Goal: Check status: Check status

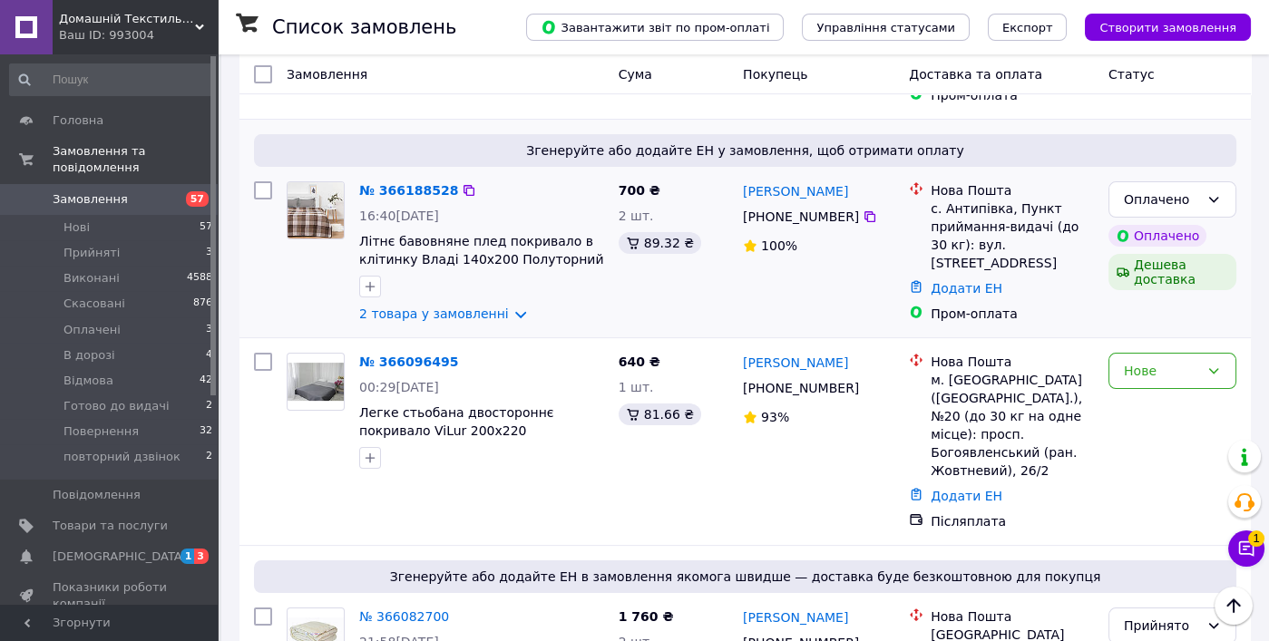
scroll to position [907, 0]
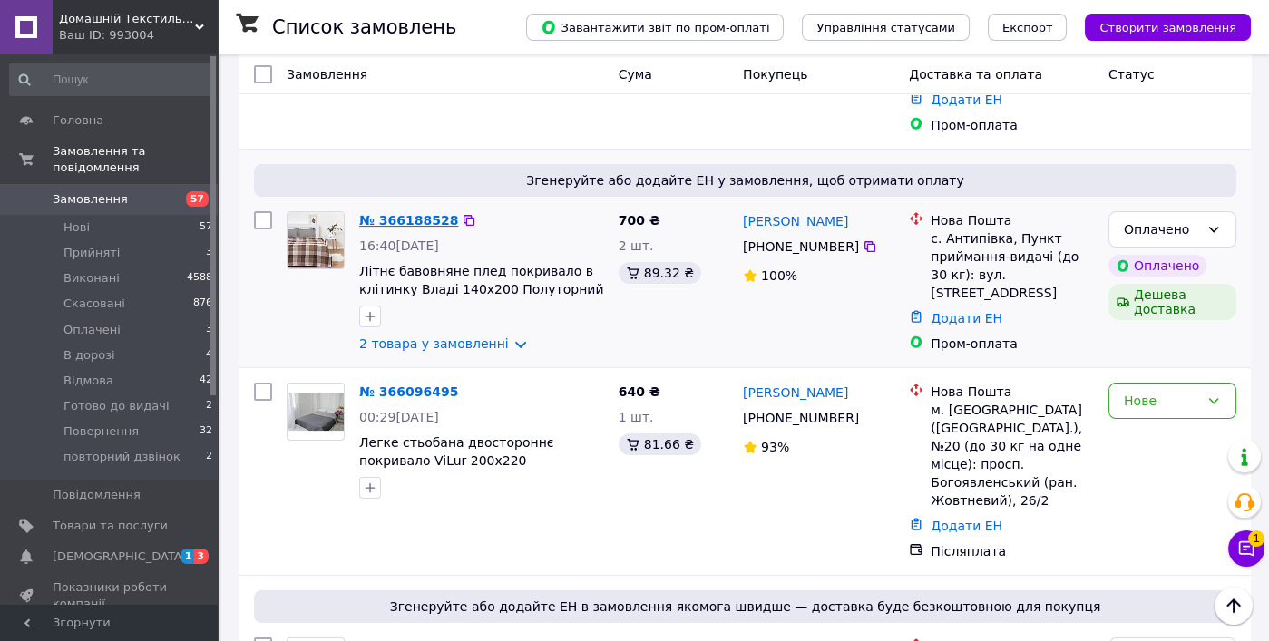
click at [386, 217] on link "№ 366188528" at bounding box center [408, 220] width 99 height 15
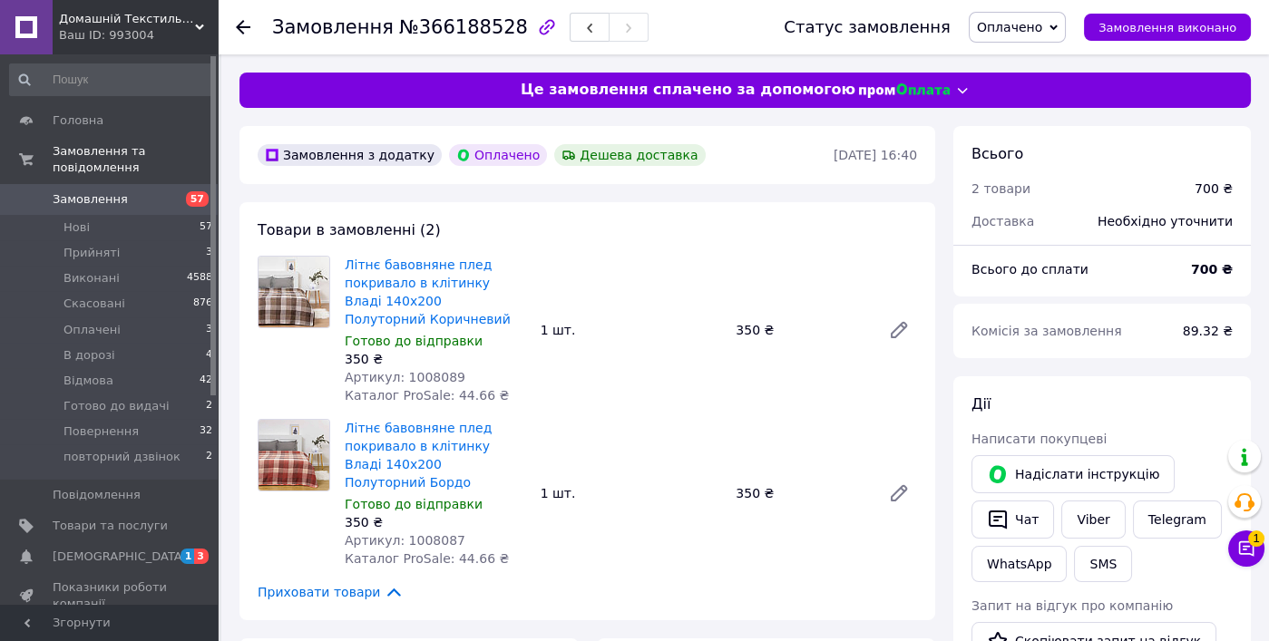
click at [242, 24] on icon at bounding box center [243, 27] width 15 height 15
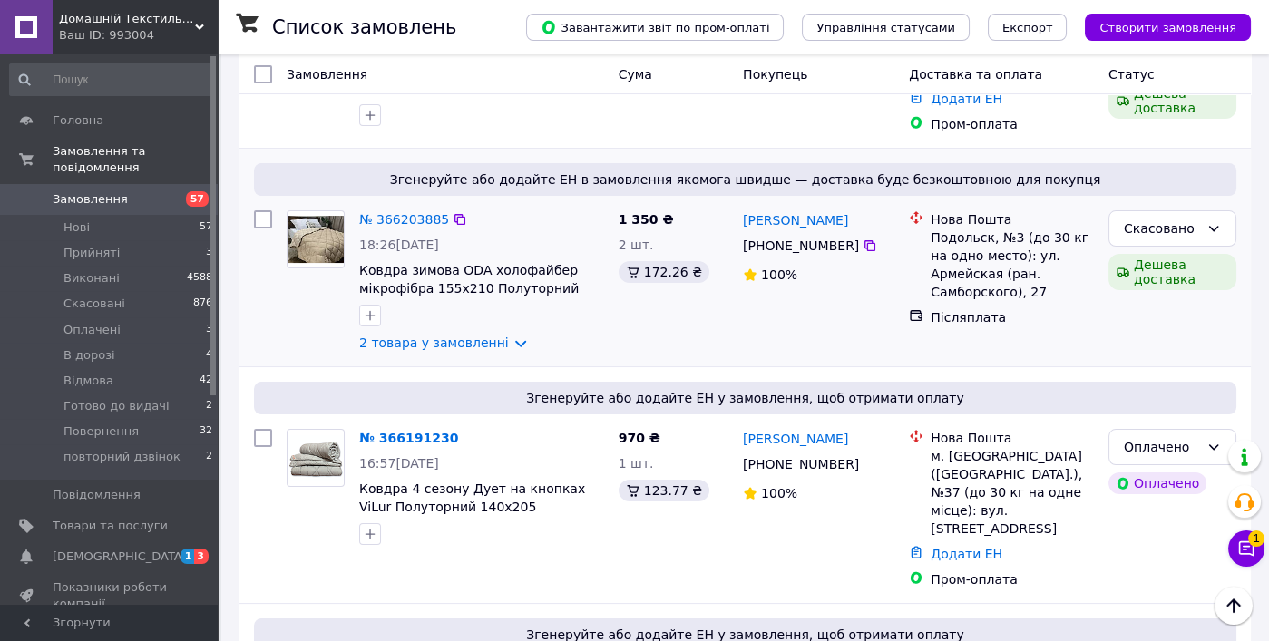
scroll to position [362, 0]
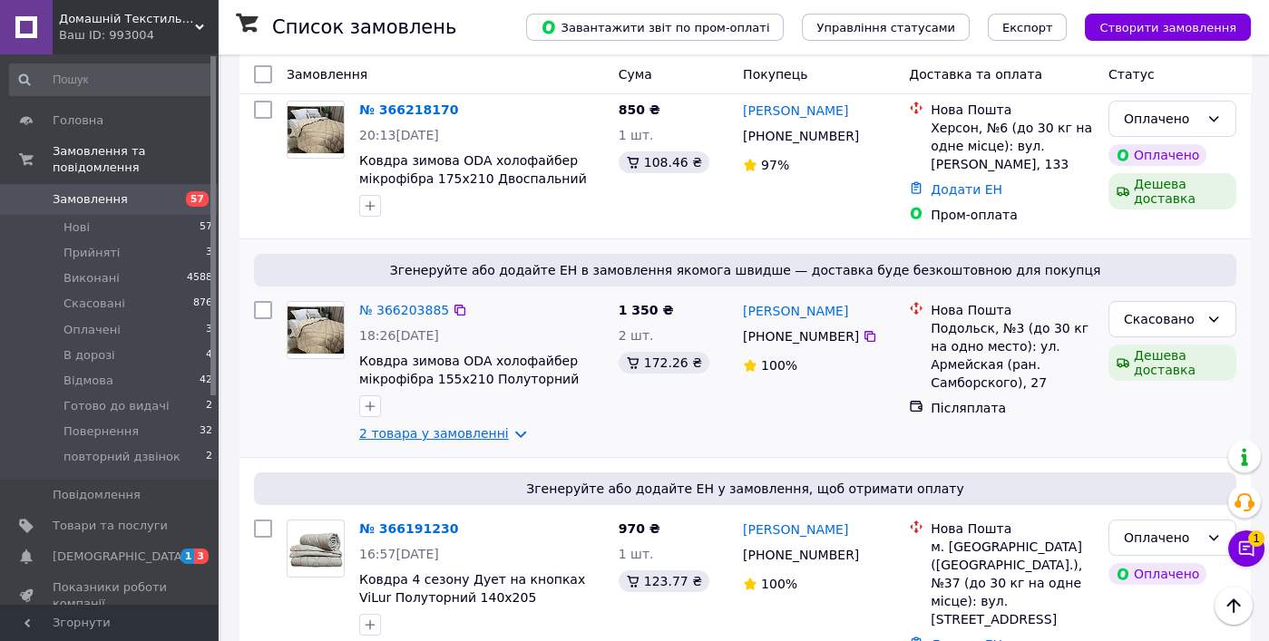
click at [501, 441] on link "2 товара у замовленні" at bounding box center [434, 433] width 150 height 15
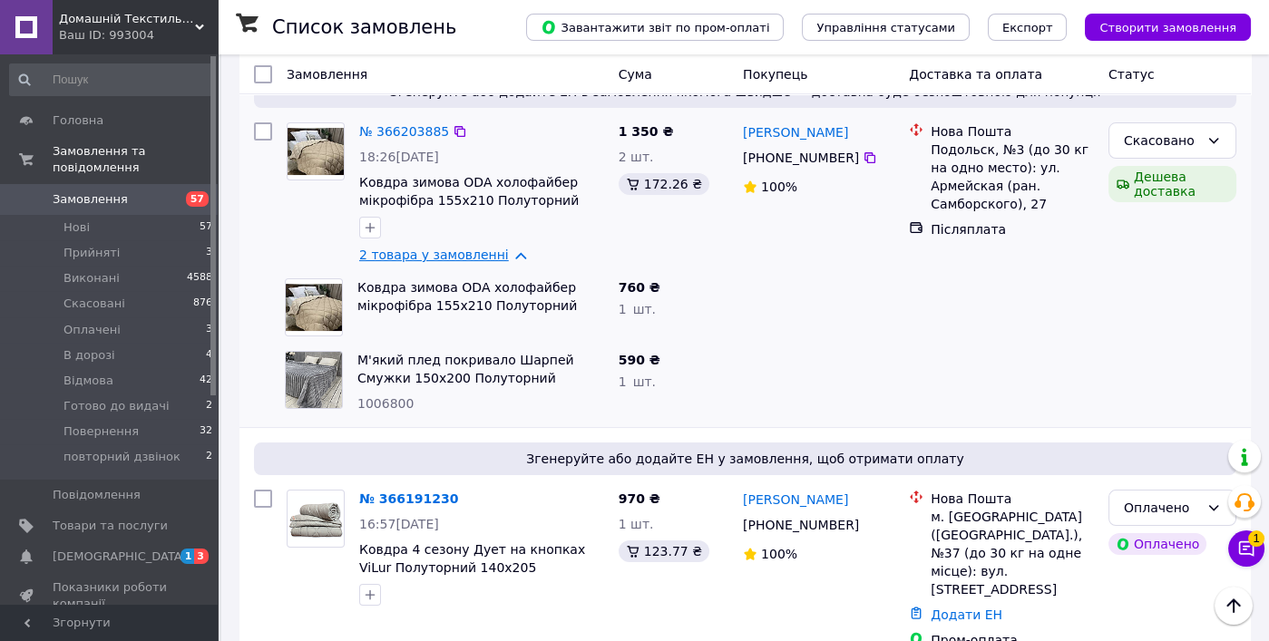
scroll to position [544, 0]
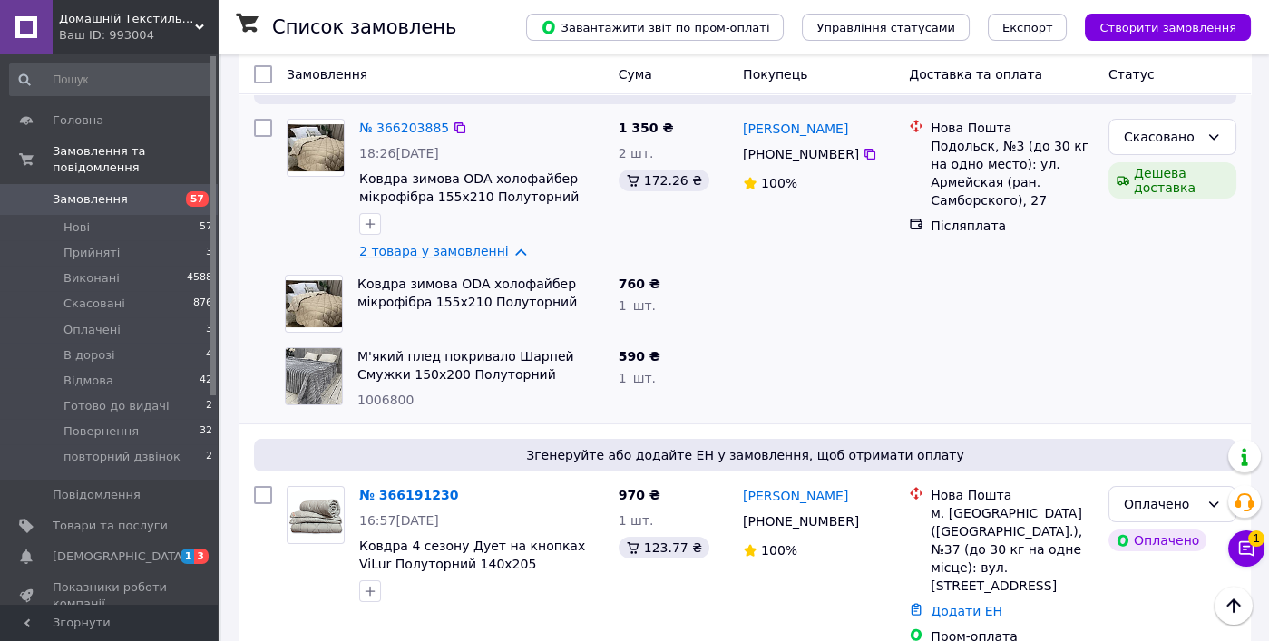
click at [503, 258] on link "2 товара у замовленні" at bounding box center [434, 251] width 150 height 15
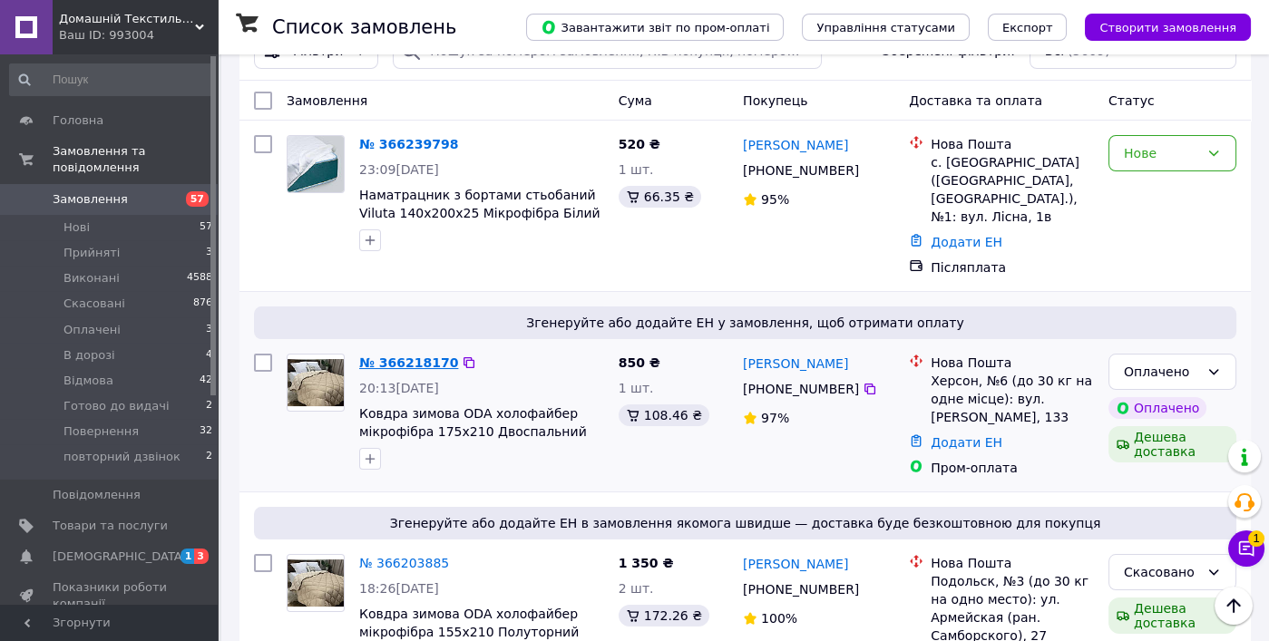
scroll to position [0, 0]
